Goal: Information Seeking & Learning: Find specific fact

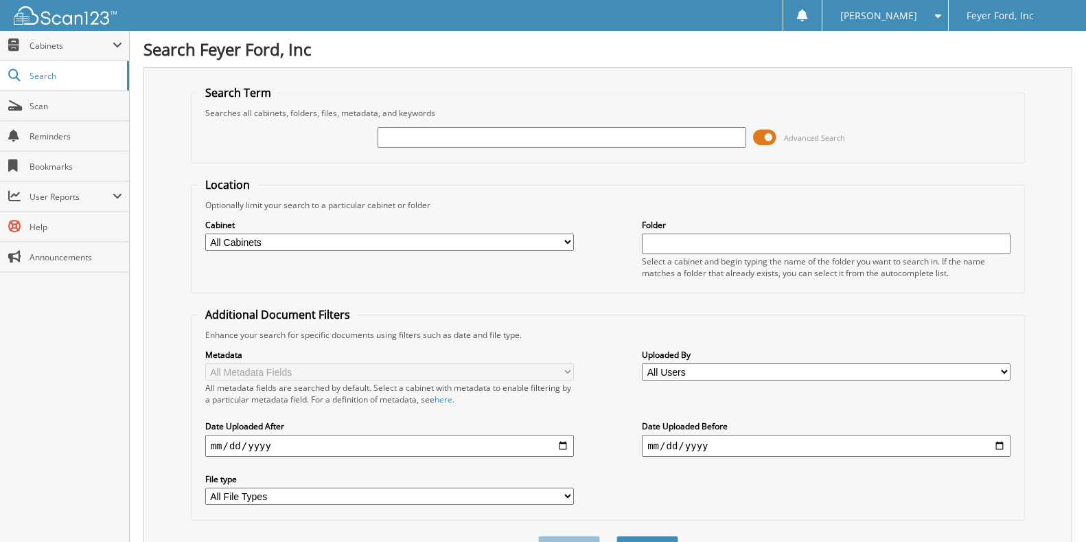
click at [402, 139] on input "text" at bounding box center [562, 137] width 369 height 21
type input "t03611p"
click at [616, 535] on button "Search" at bounding box center [647, 547] width 62 height 25
drag, startPoint x: 432, startPoint y: 135, endPoint x: 332, endPoint y: 123, distance: 100.3
click at [328, 141] on div "t03611p Advanced Search" at bounding box center [608, 137] width 820 height 37
